Goal: Task Accomplishment & Management: Use online tool/utility

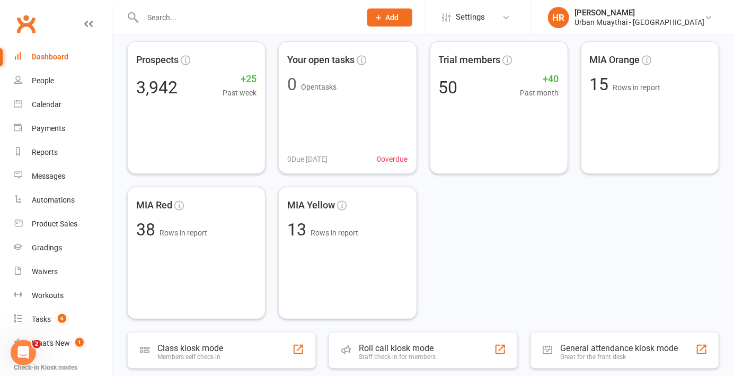
scroll to position [85, 0]
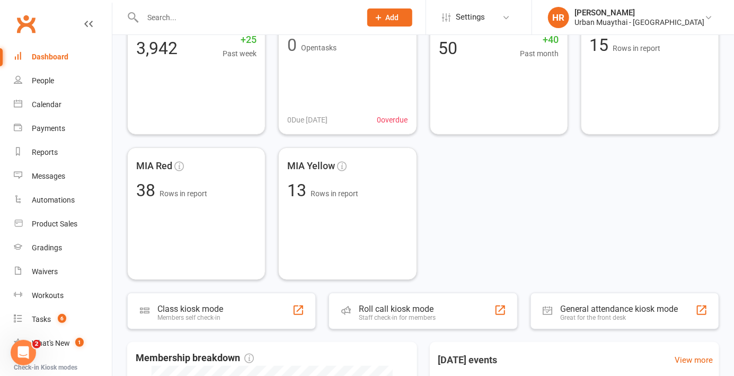
click at [409, 311] on div "Roll call kiosk mode" at bounding box center [397, 309] width 77 height 10
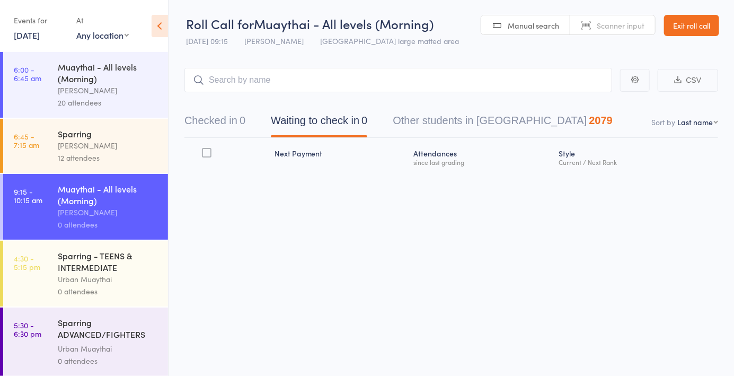
click at [537, 83] on input "search" at bounding box center [398, 80] width 428 height 24
click at [605, 31] on link "Scanner input" at bounding box center [612, 25] width 85 height 20
click at [537, 92] on input "search" at bounding box center [398, 80] width 428 height 24
click at [514, 84] on input "search" at bounding box center [398, 80] width 428 height 24
click at [712, 121] on select "First name Last name Birthday [DATE]? Behind on payments? Check in time Next pa…" at bounding box center [697, 122] width 41 height 11
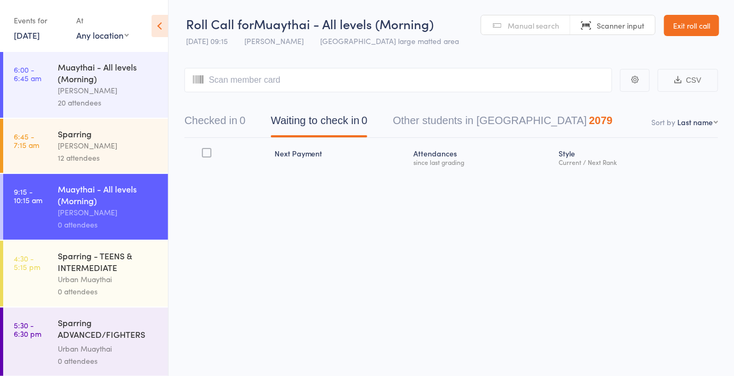
select select "4"
click at [677, 117] on select "First name Last name Birthday [DATE]? Behind on payments? Check in time Next pa…" at bounding box center [697, 122] width 41 height 11
click at [518, 83] on input "search" at bounding box center [398, 80] width 428 height 24
click at [212, 131] on button "Checked in 0" at bounding box center [214, 123] width 61 height 28
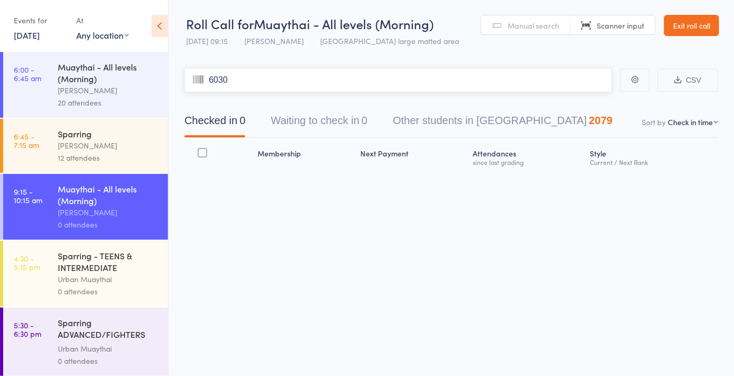
type input "6030"
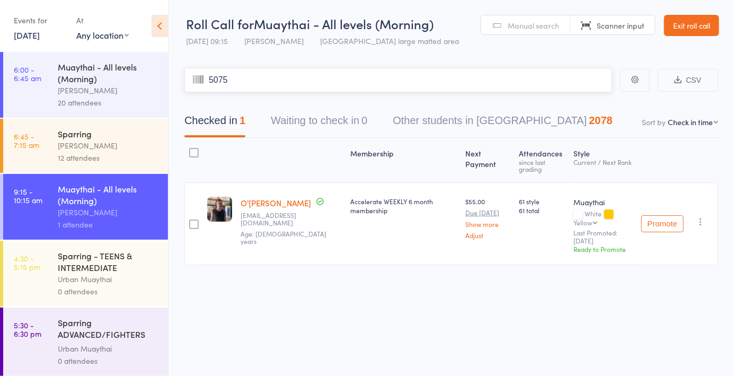
type input "5075"
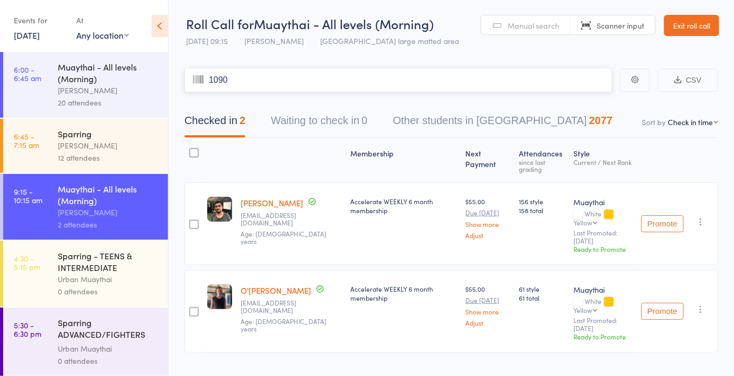
type input "1090"
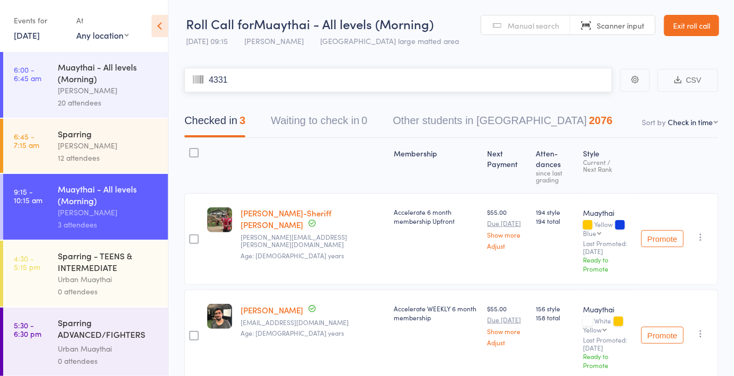
type input "4331"
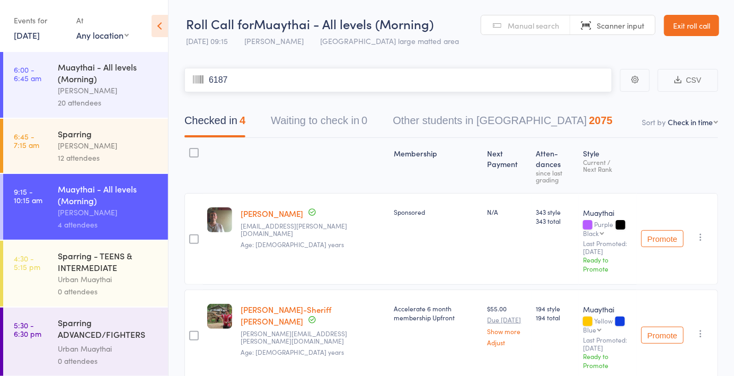
type input "6187"
